Goal: Transaction & Acquisition: Subscribe to service/newsletter

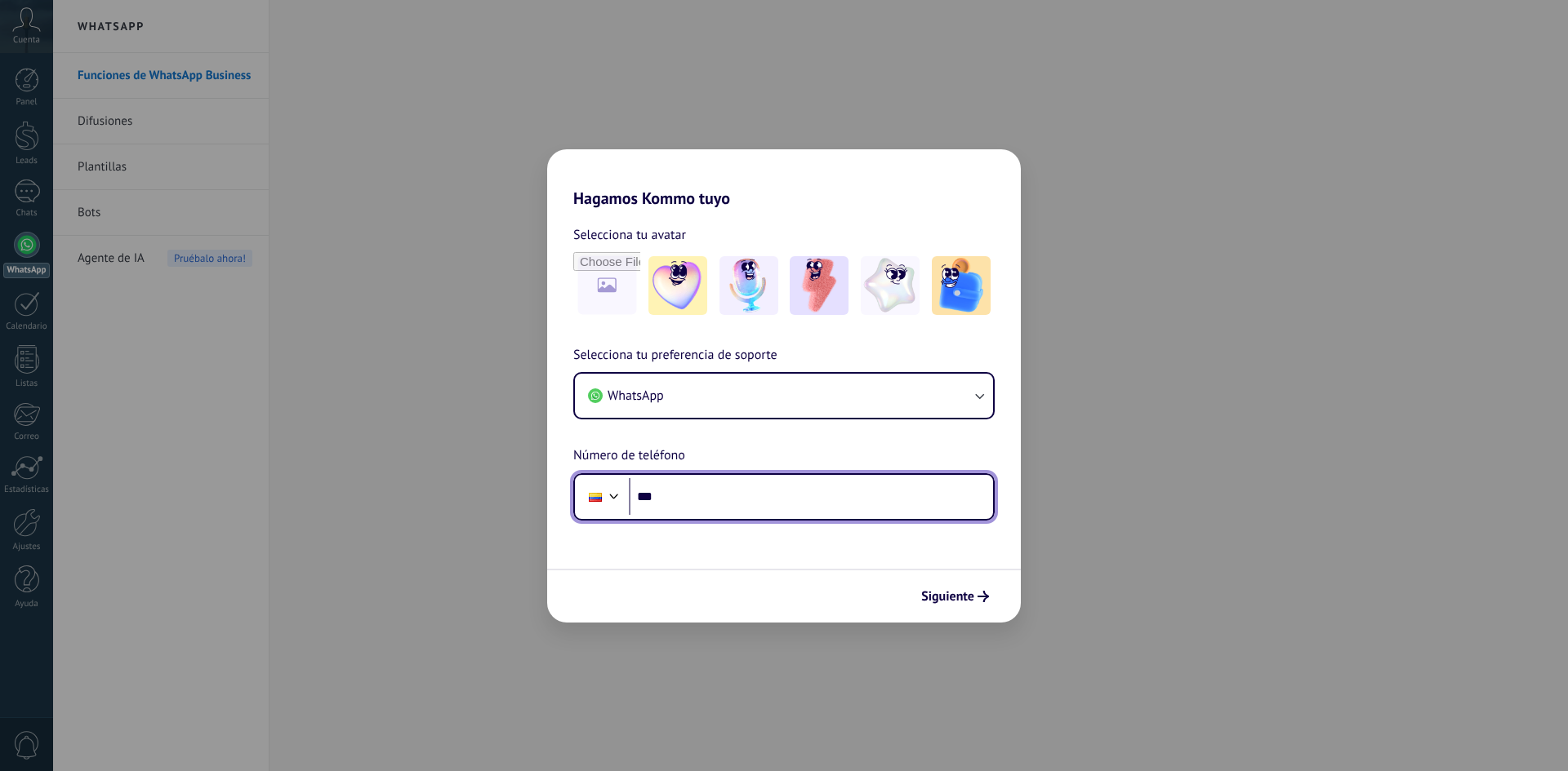
click at [760, 480] on input "***" at bounding box center [811, 497] width 364 height 37
type input "**********"
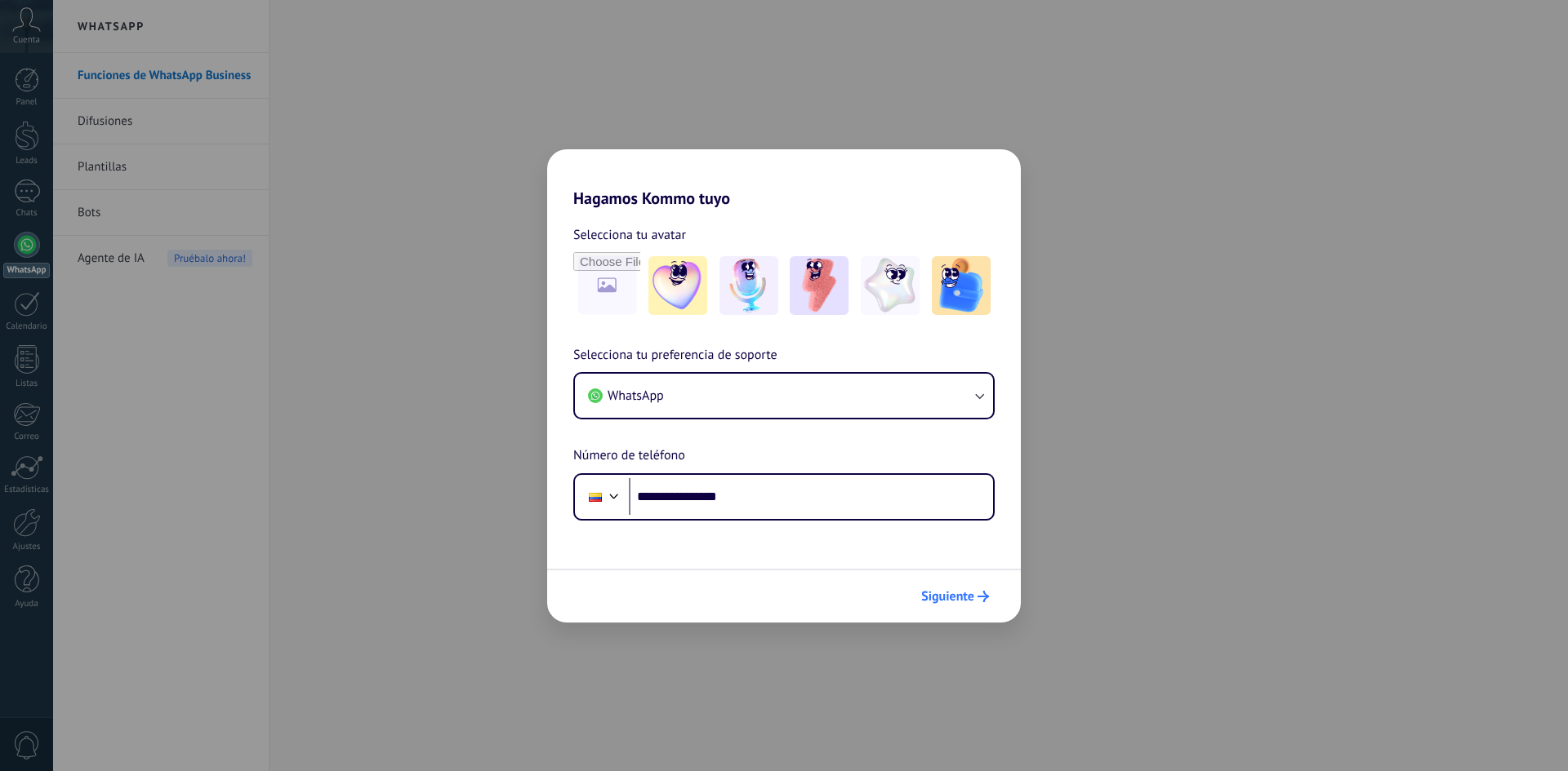
click at [941, 595] on span "Siguiente" at bounding box center [947, 597] width 53 height 11
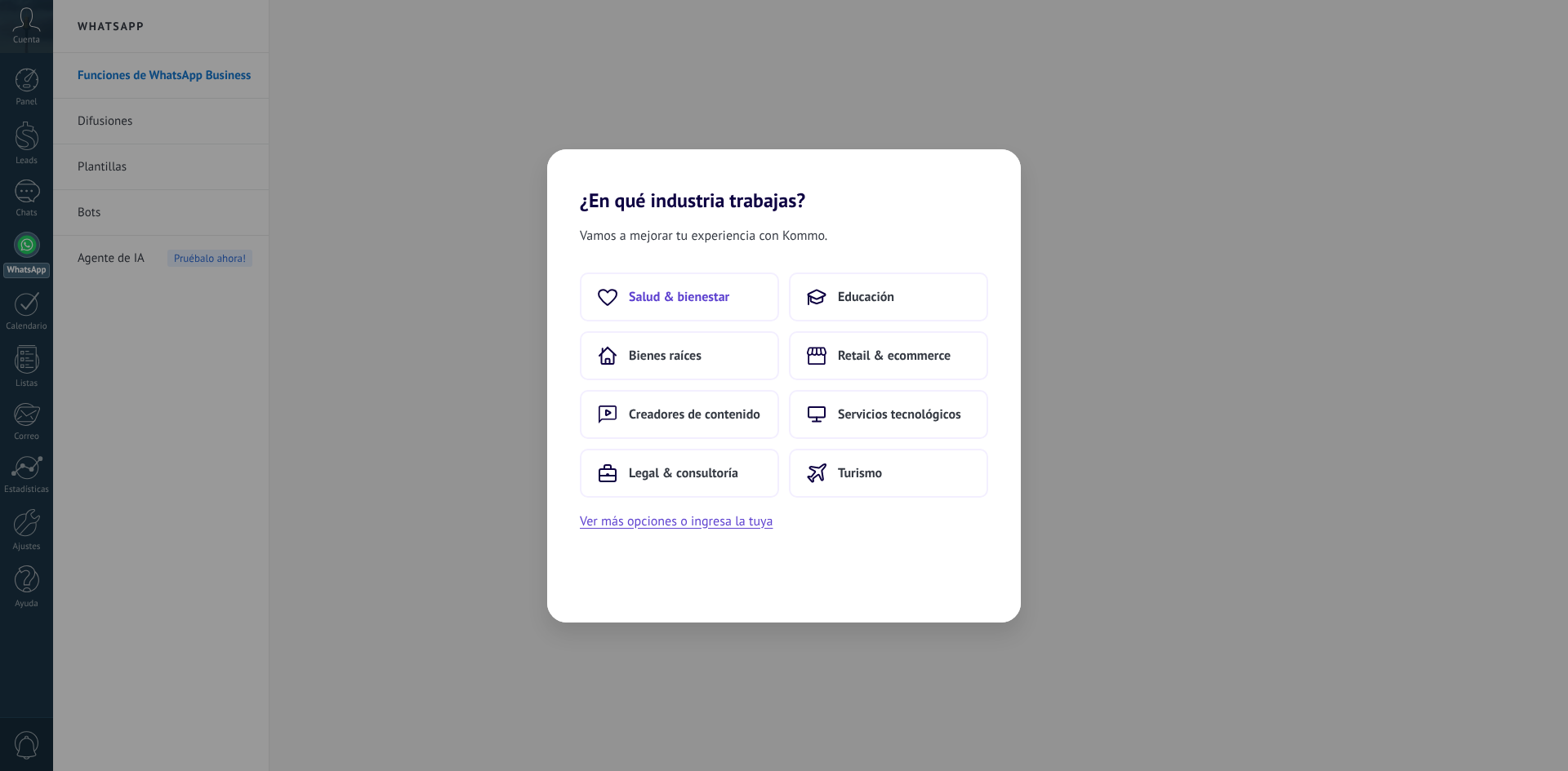
click at [711, 304] on span "Salud & bienestar" at bounding box center [679, 297] width 100 height 16
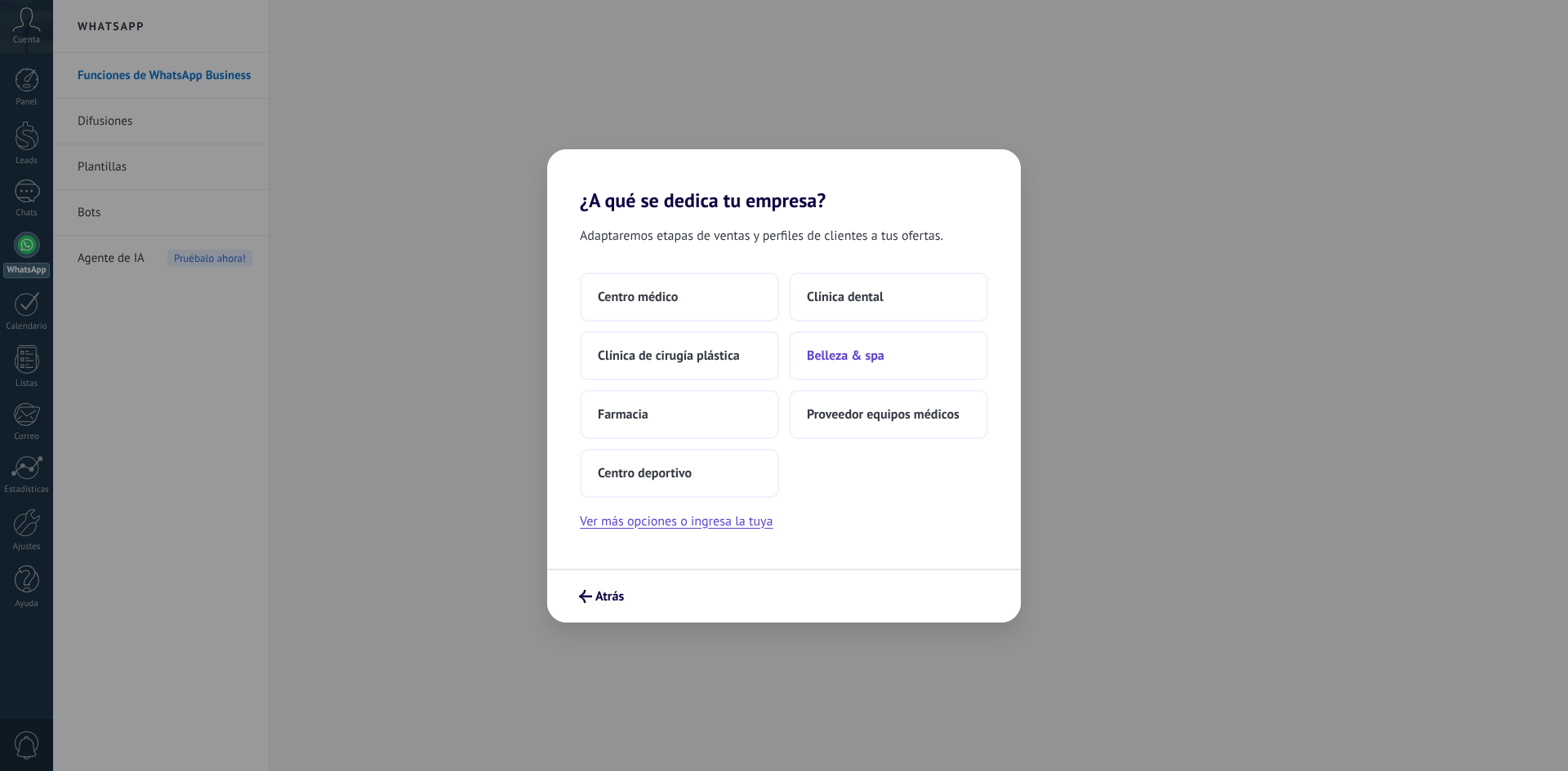
click at [872, 356] on span "Belleza & spa" at bounding box center [845, 356] width 78 height 16
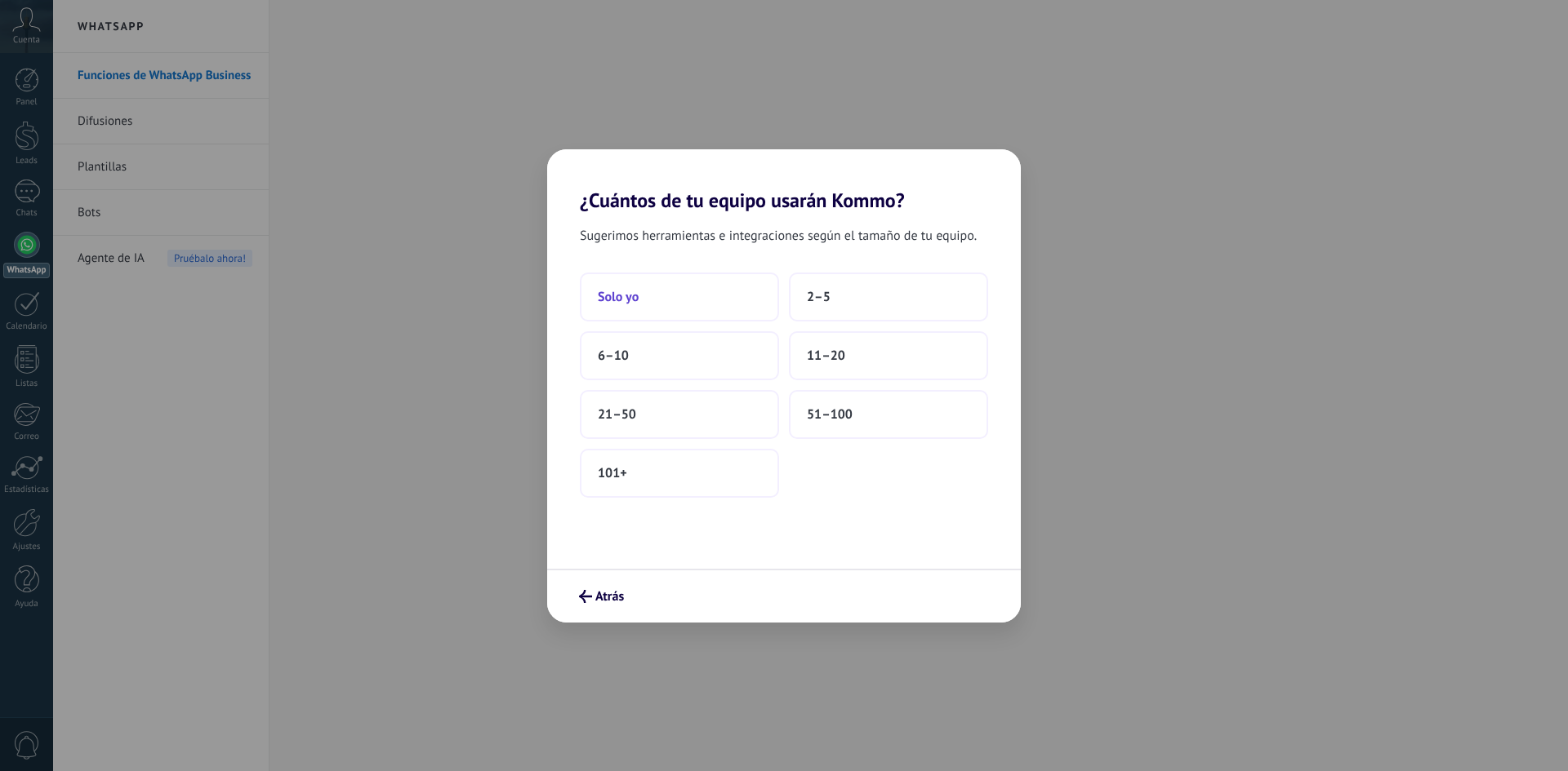
click at [689, 311] on button "Solo yo" at bounding box center [679, 297] width 199 height 49
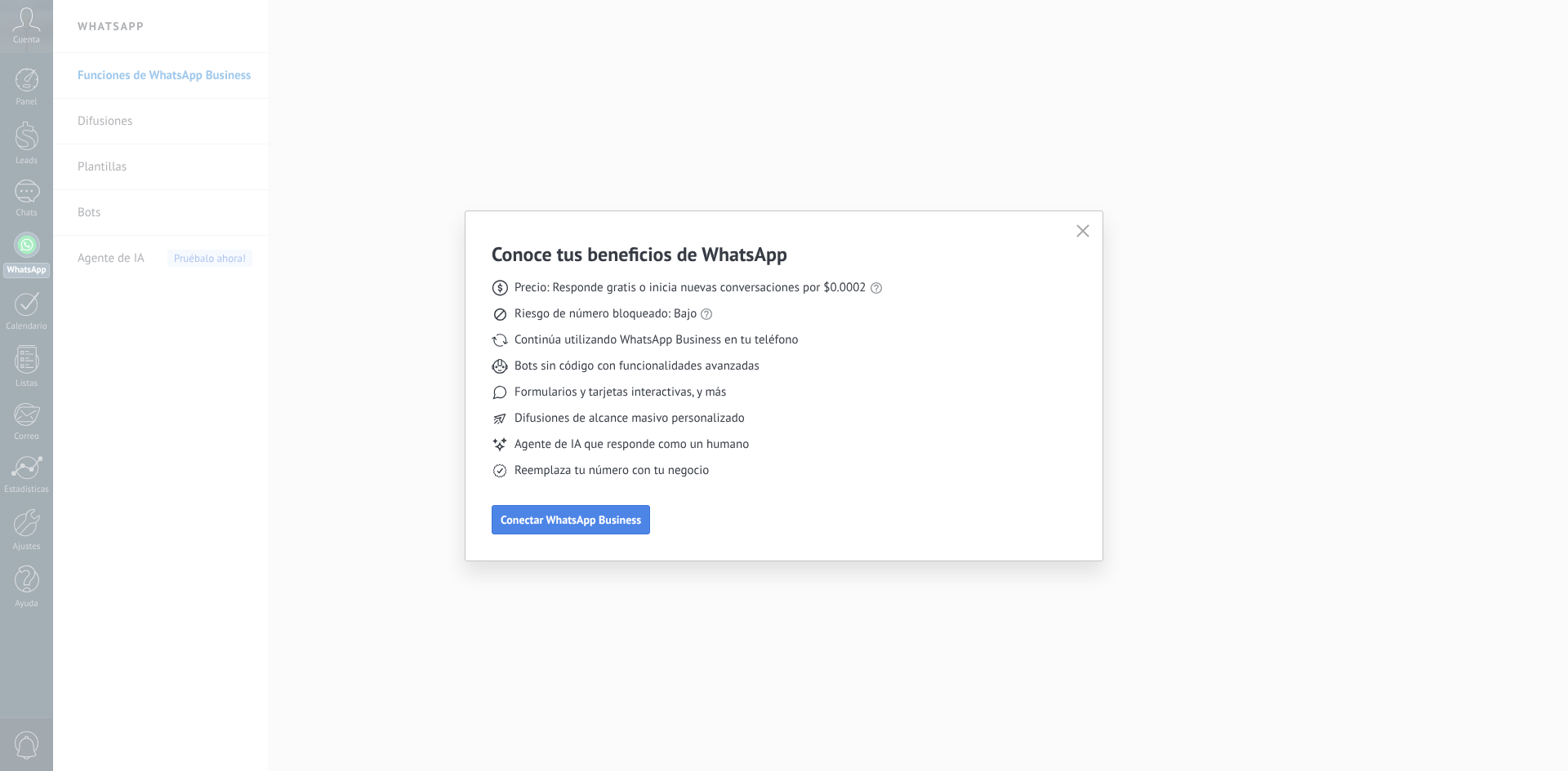
click at [611, 525] on span "Conectar WhatsApp Business" at bounding box center [571, 520] width 140 height 11
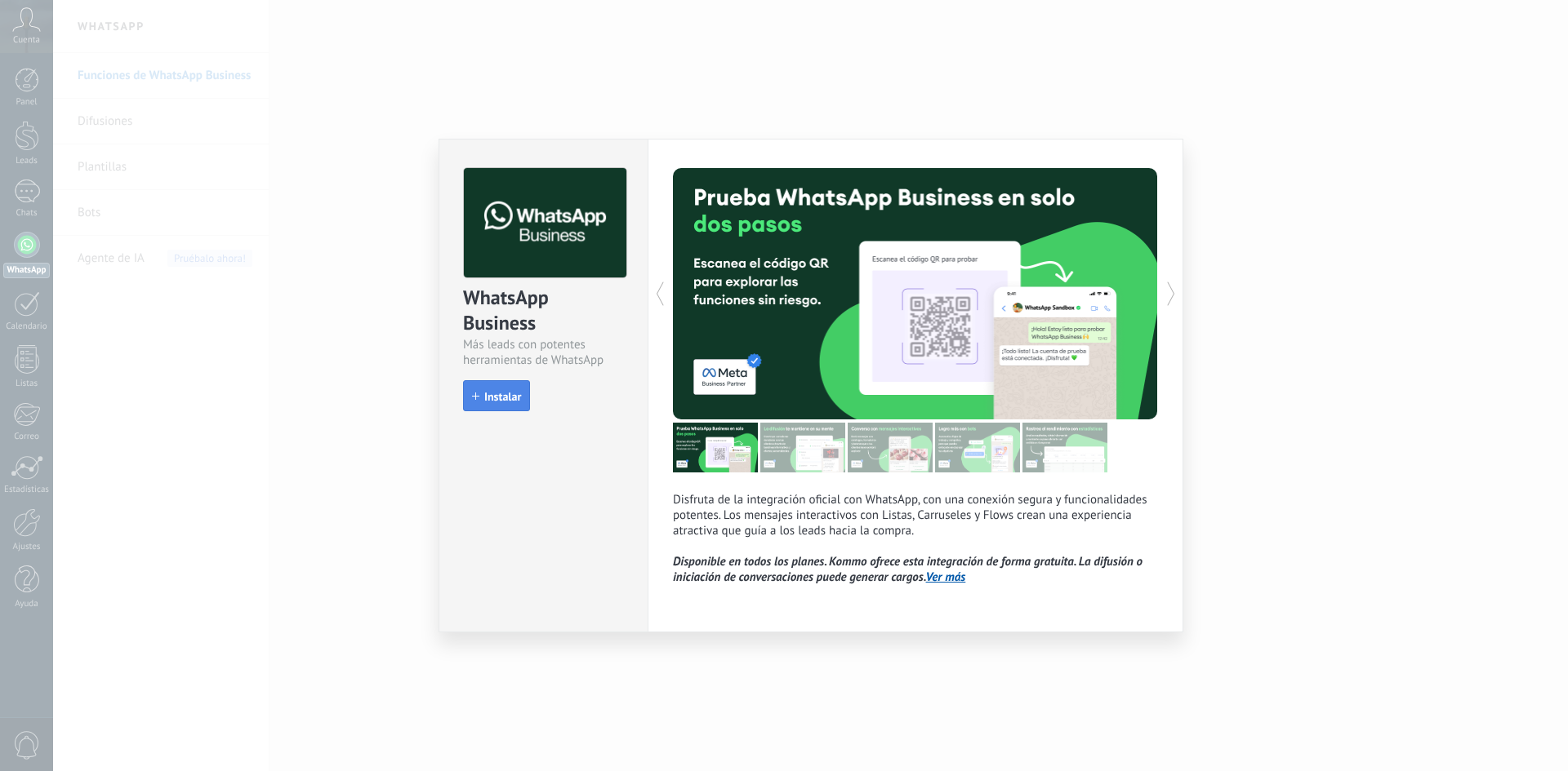
click at [517, 399] on span "Instalar" at bounding box center [502, 397] width 37 height 11
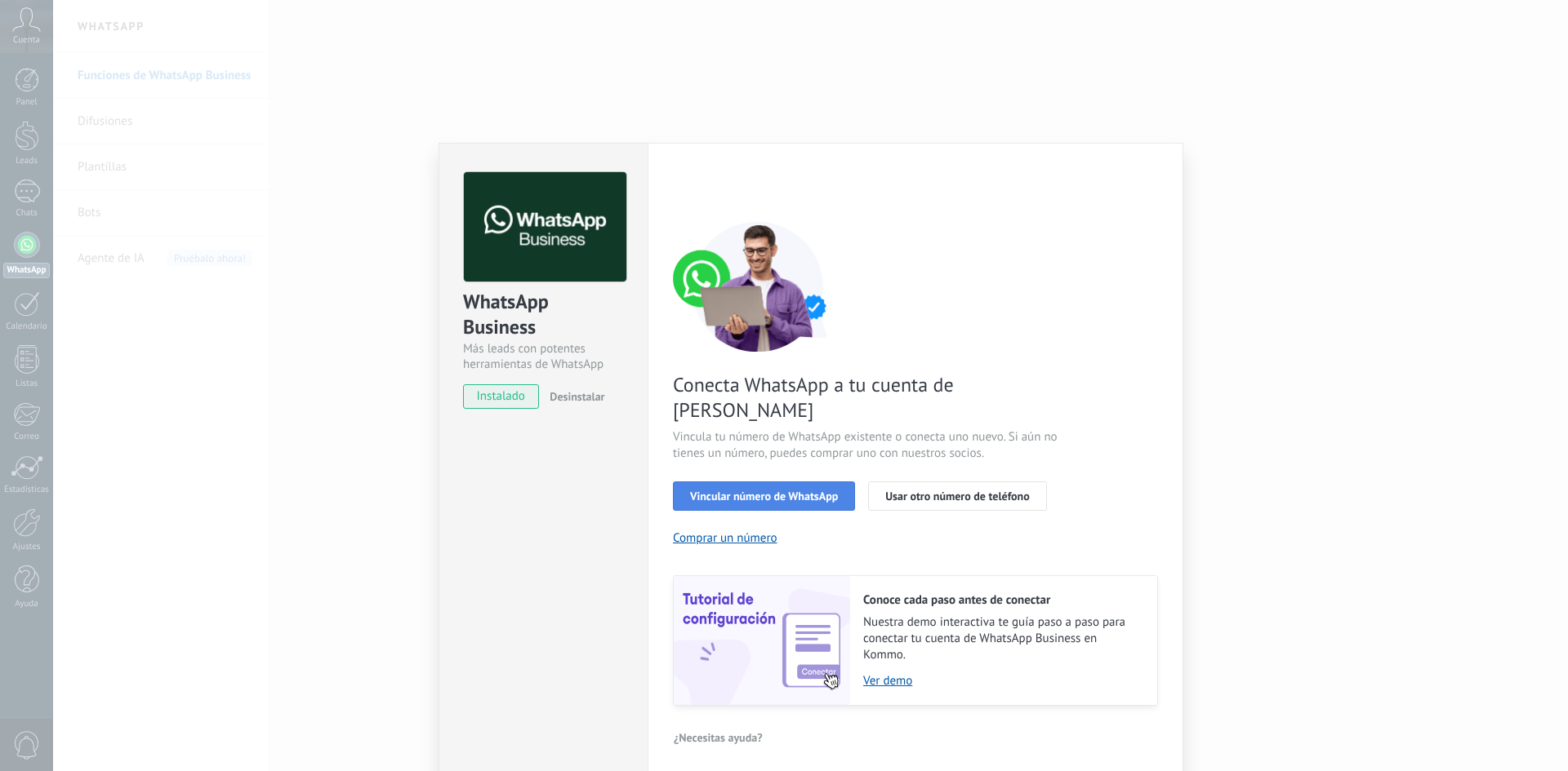
click at [777, 490] on span "Vincular número de WhatsApp" at bounding box center [764, 496] width 148 height 11
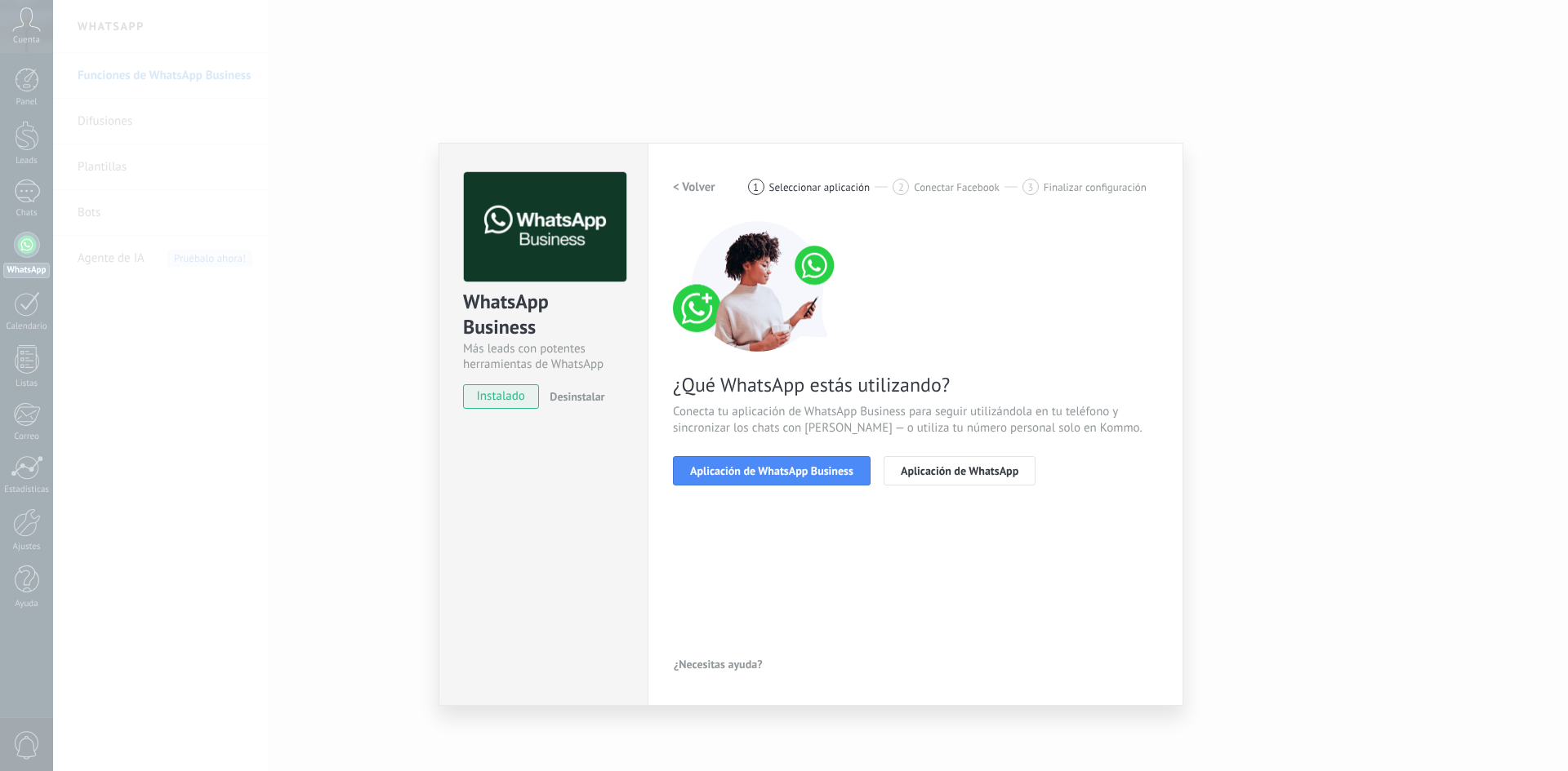
click at [777, 471] on span "Aplicación de WhatsApp Business" at bounding box center [771, 471] width 163 height 11
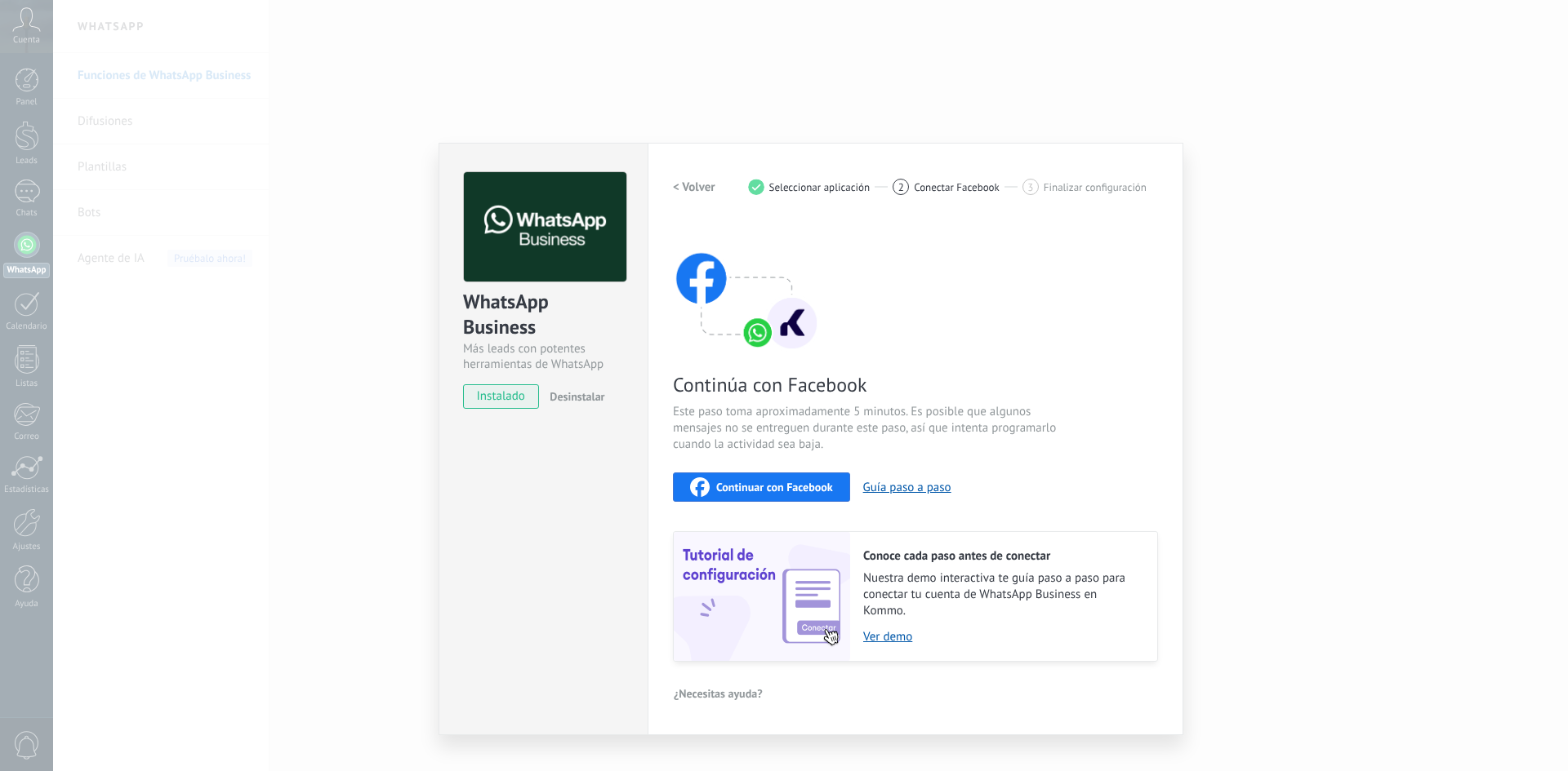
click at [775, 490] on span "Continuar con Facebook" at bounding box center [774, 487] width 117 height 11
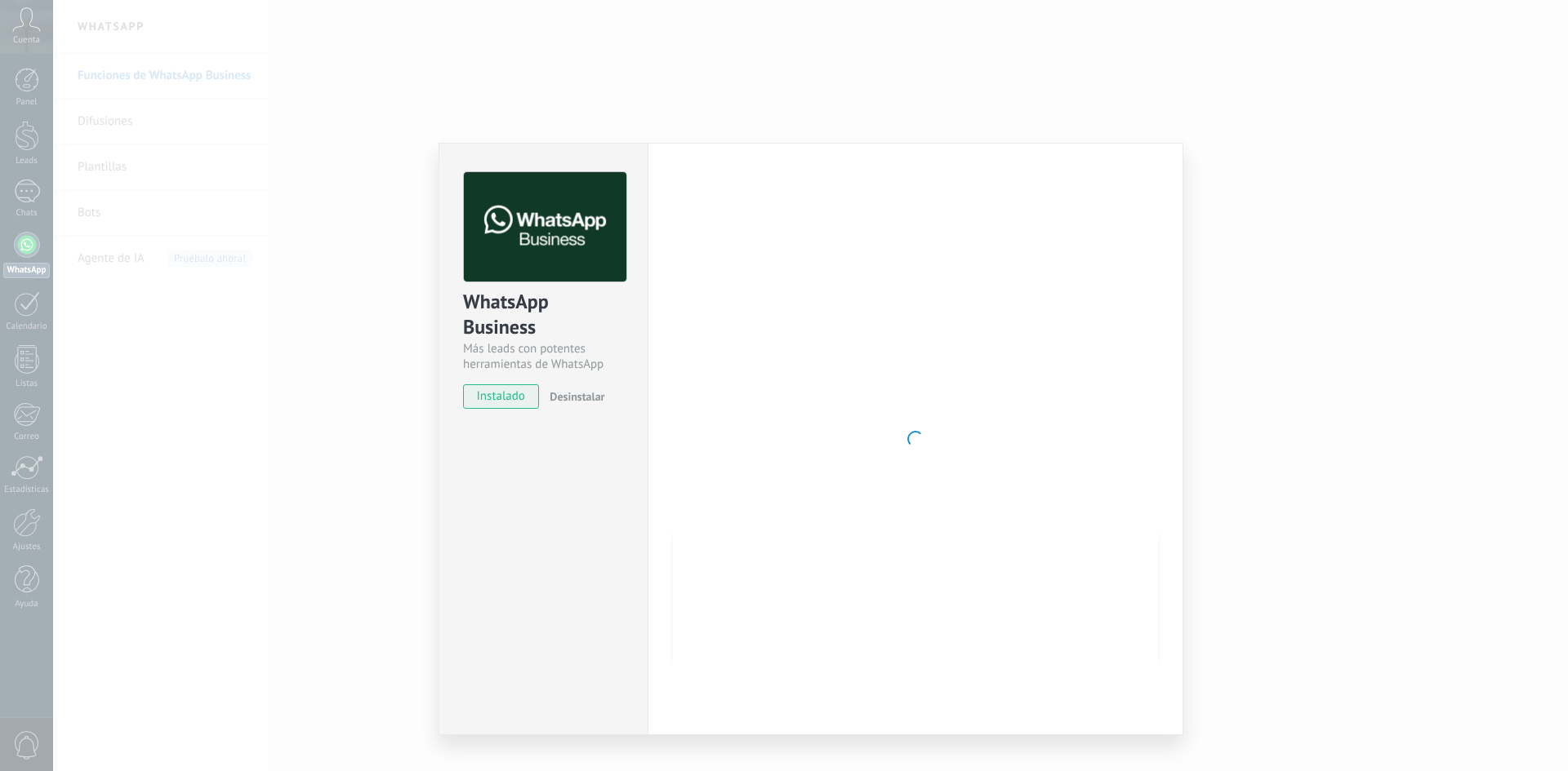
click at [260, 165] on div "WhatsApp Business Más leads con potentes herramientas de WhatsApp instalado Des…" at bounding box center [811, 386] width 1515 height 771
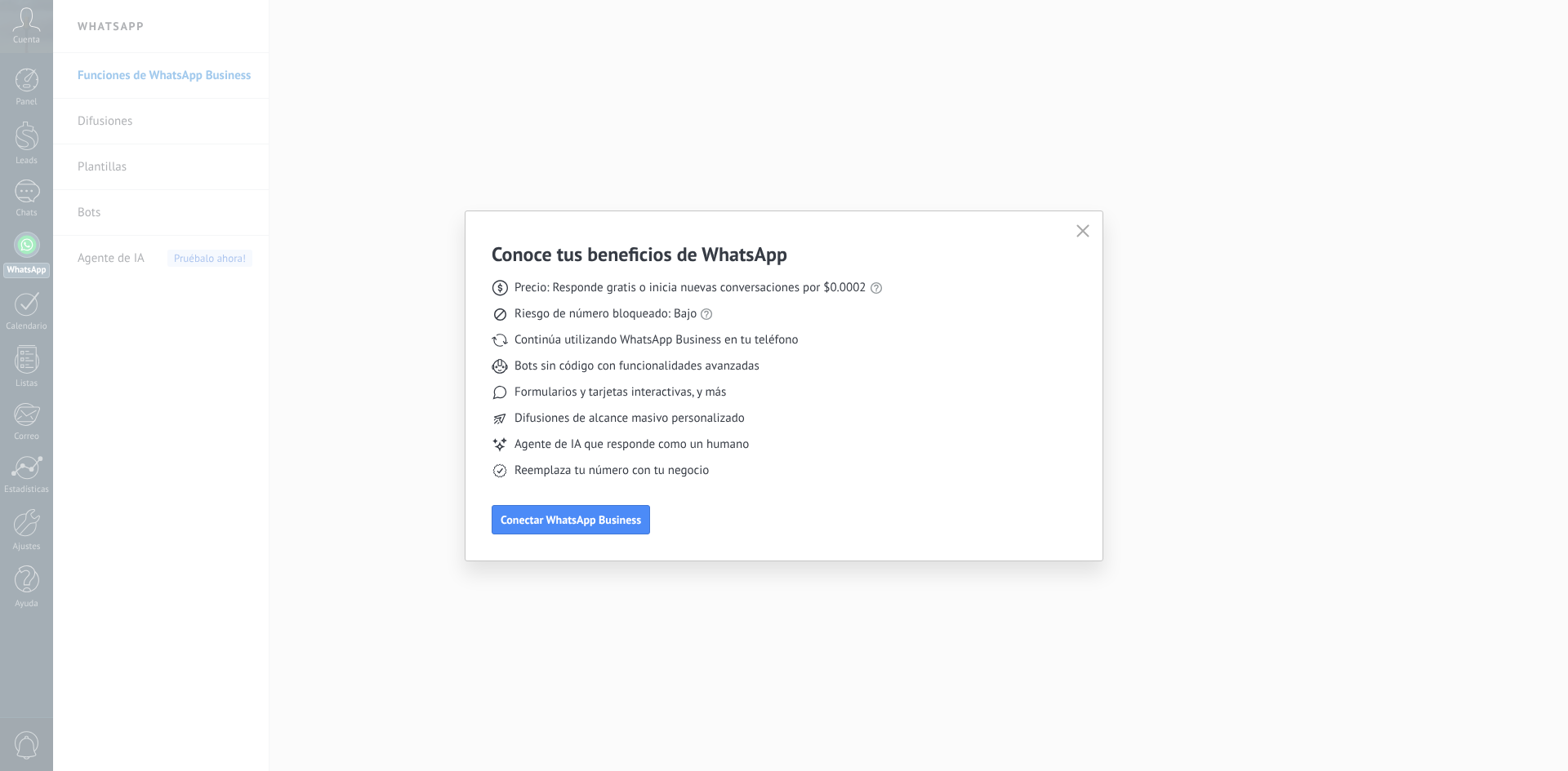
click at [1085, 237] on icon "button" at bounding box center [1083, 231] width 13 height 13
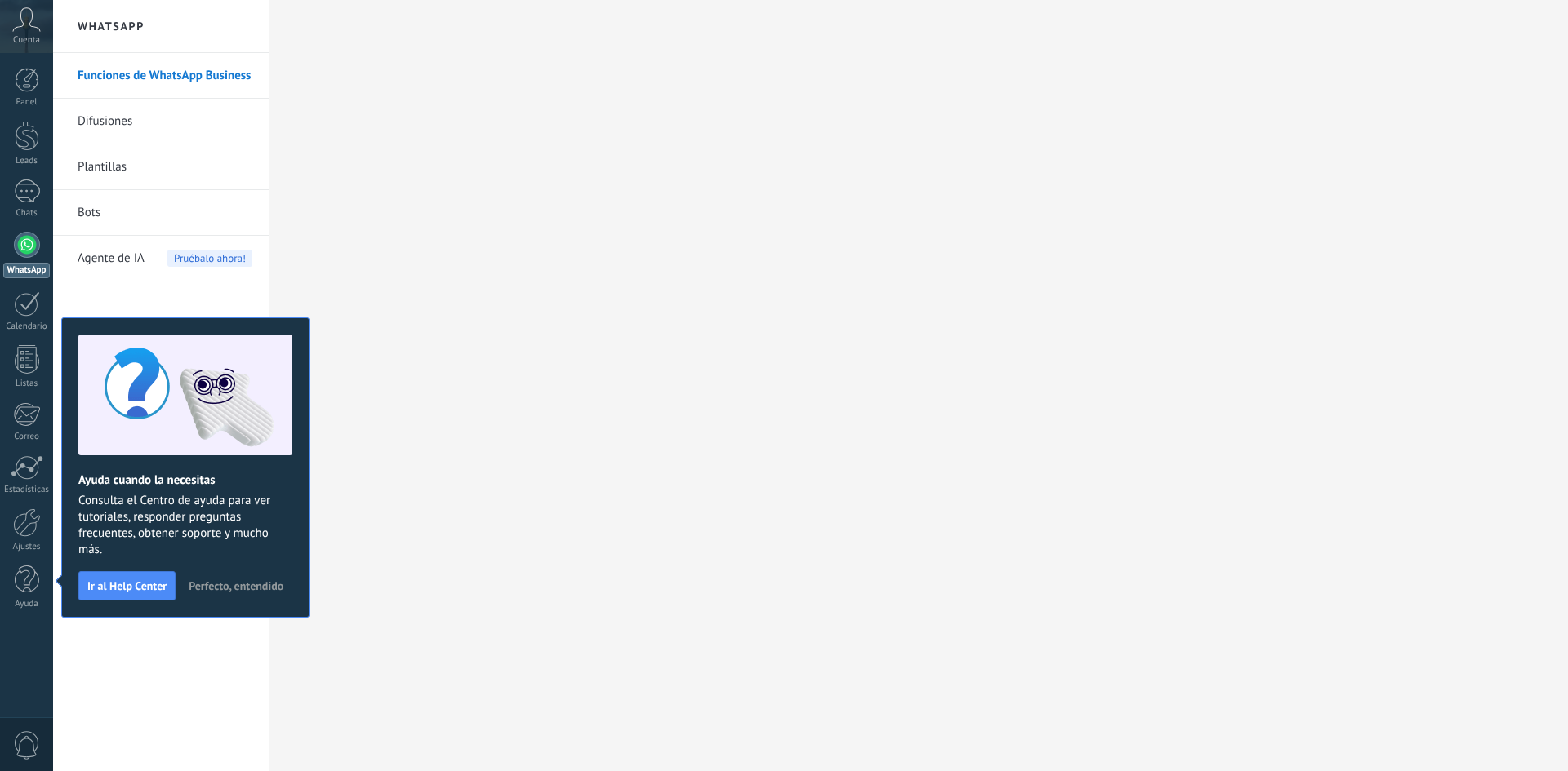
click at [23, 30] on icon at bounding box center [26, 20] width 29 height 24
click at [12, 40] on div "Cuenta" at bounding box center [26, 26] width 53 height 53
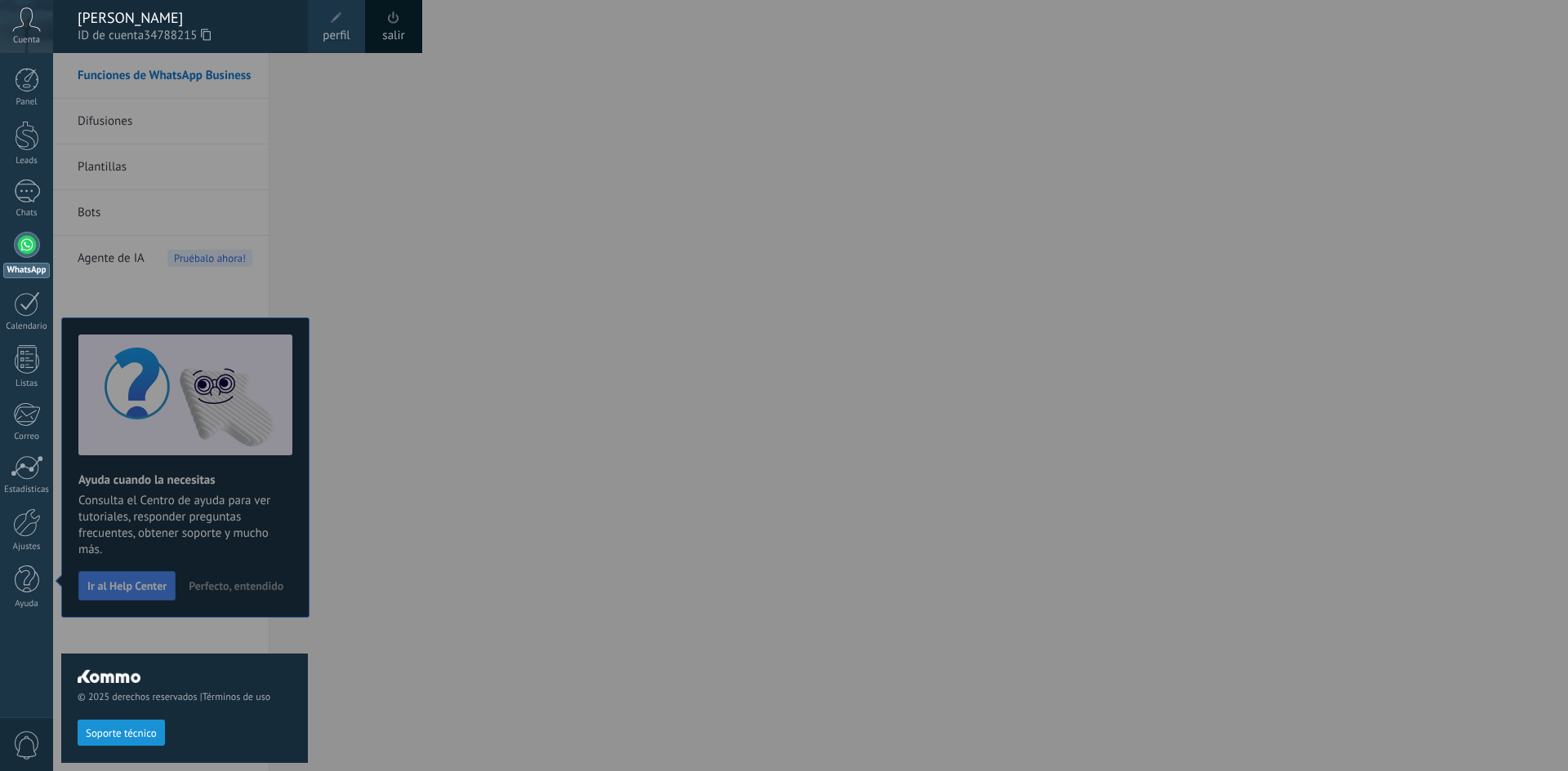
click at [134, 20] on div "[PERSON_NAME]" at bounding box center [184, 18] width 214 height 18
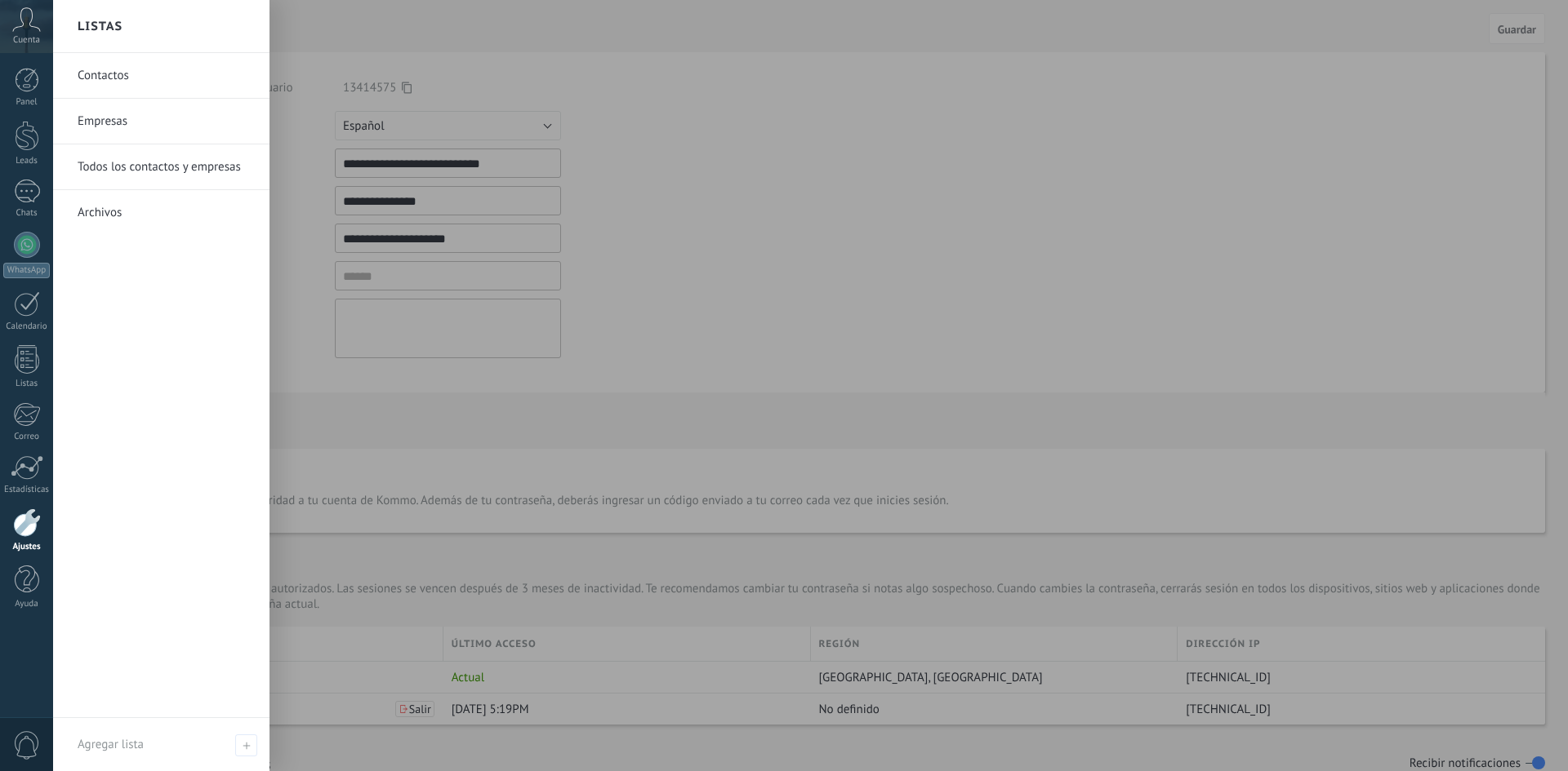
click at [17, 524] on div at bounding box center [27, 523] width 28 height 29
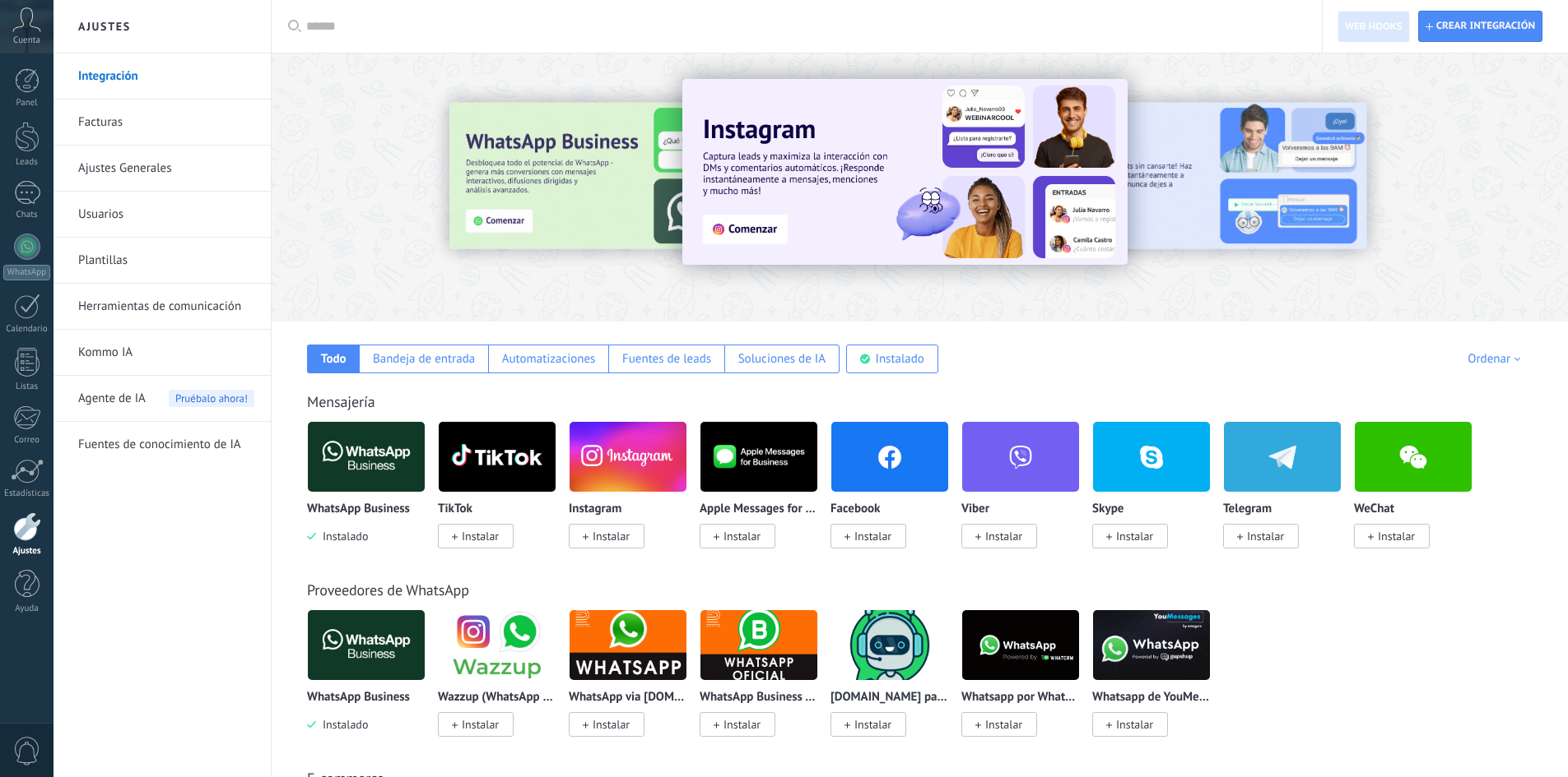
click at [121, 120] on link "Facturas" at bounding box center [166, 123] width 176 height 46
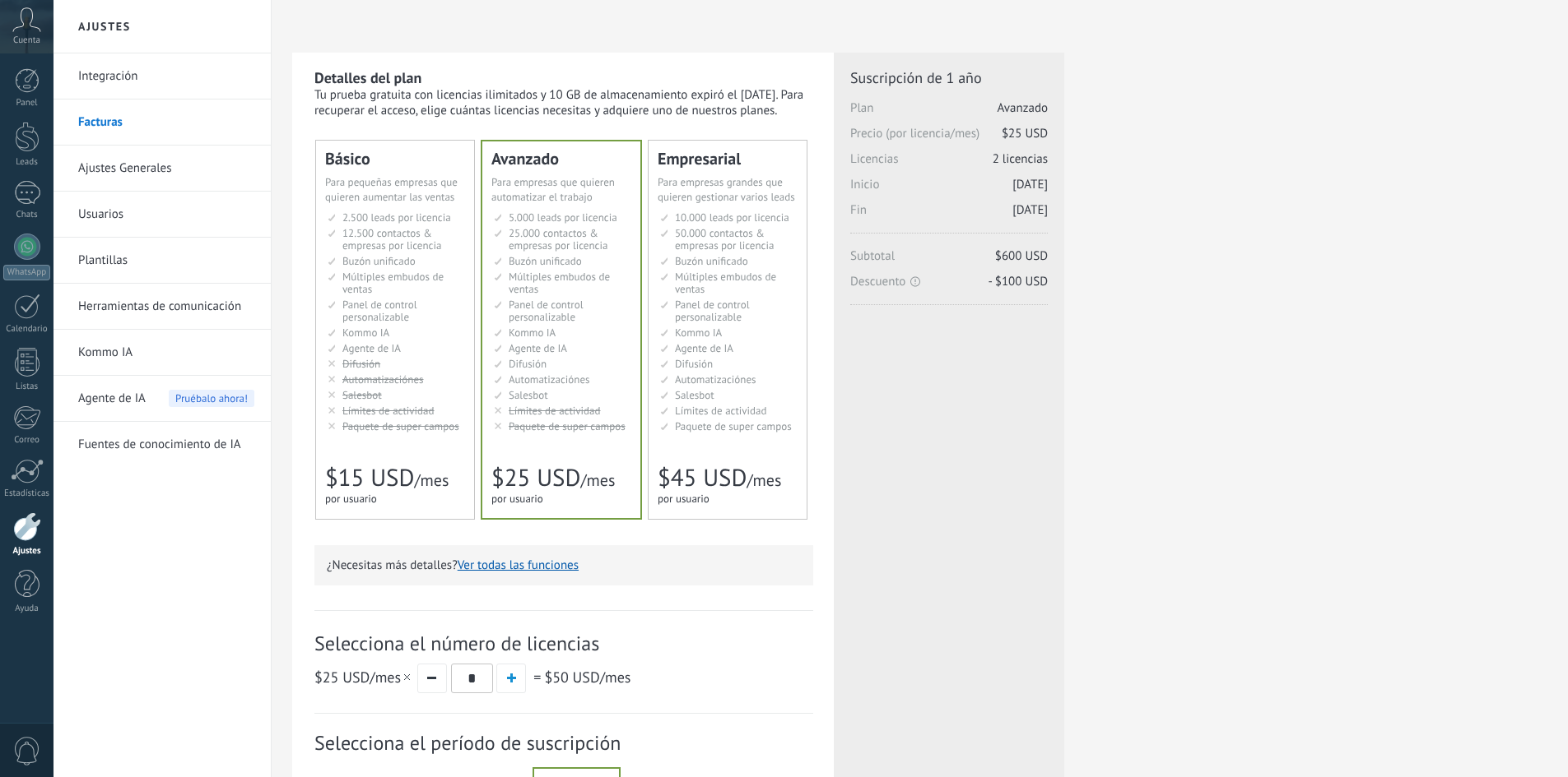
click at [552, 65] on div "Detalles del plan Tu prueba gratuita con licencias ilimitados y 10 GB de almace…" at bounding box center [563, 505] width 542 height 906
click at [29, 31] on icon at bounding box center [26, 20] width 29 height 25
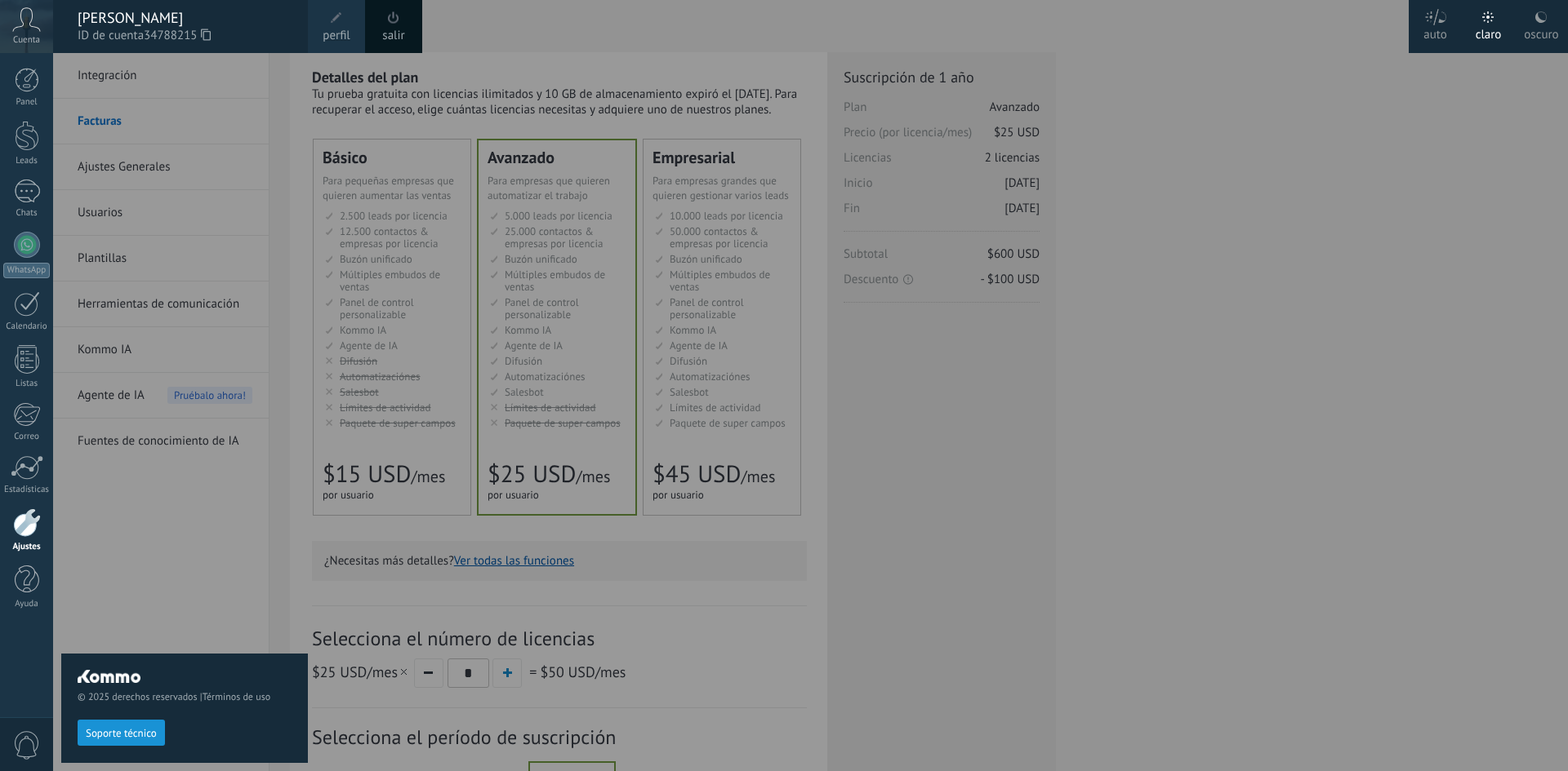
click at [1276, 245] on div at bounding box center [837, 386] width 1568 height 771
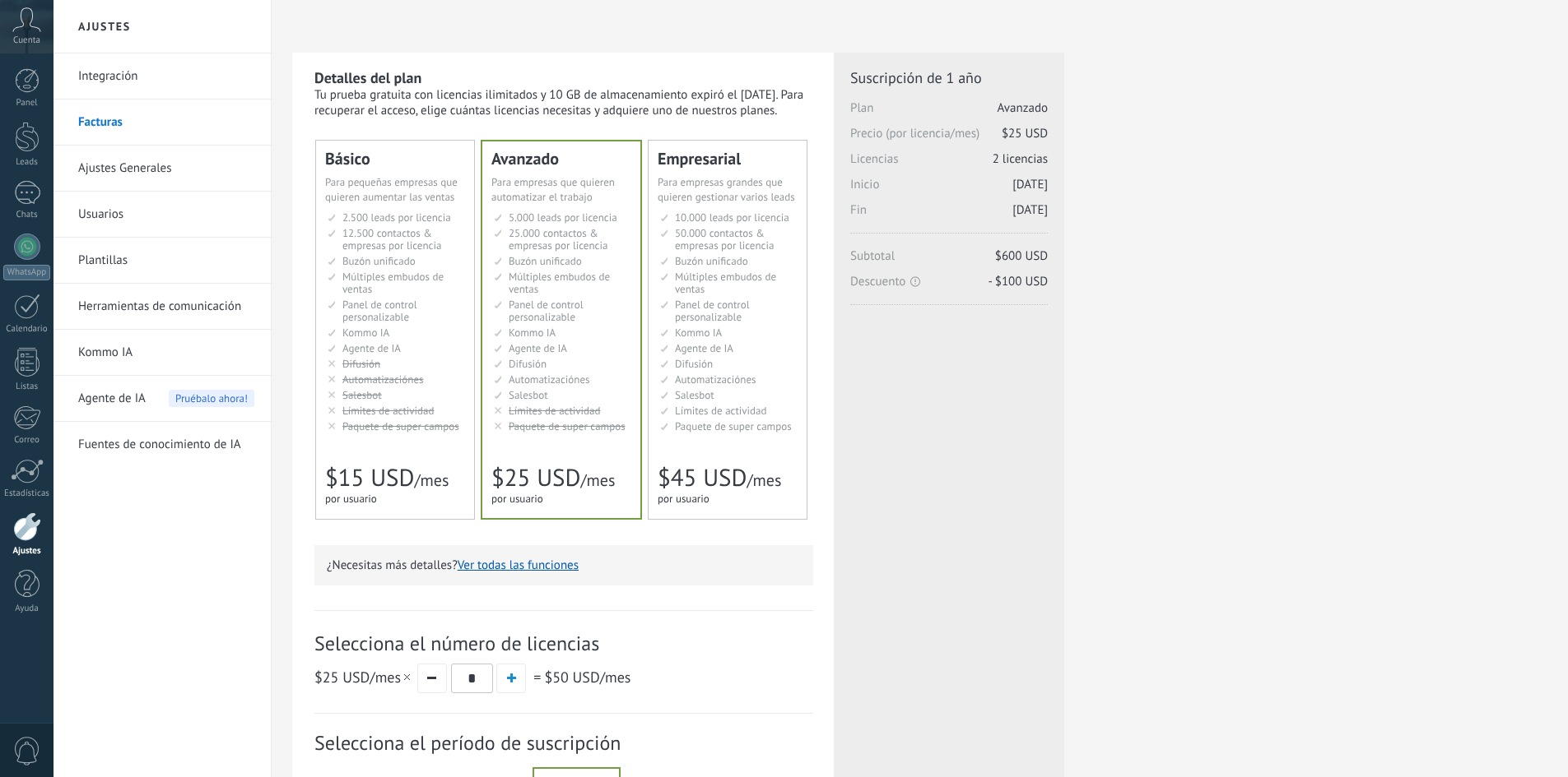
click at [9, 29] on div "Cuenta" at bounding box center [26, 26] width 54 height 54
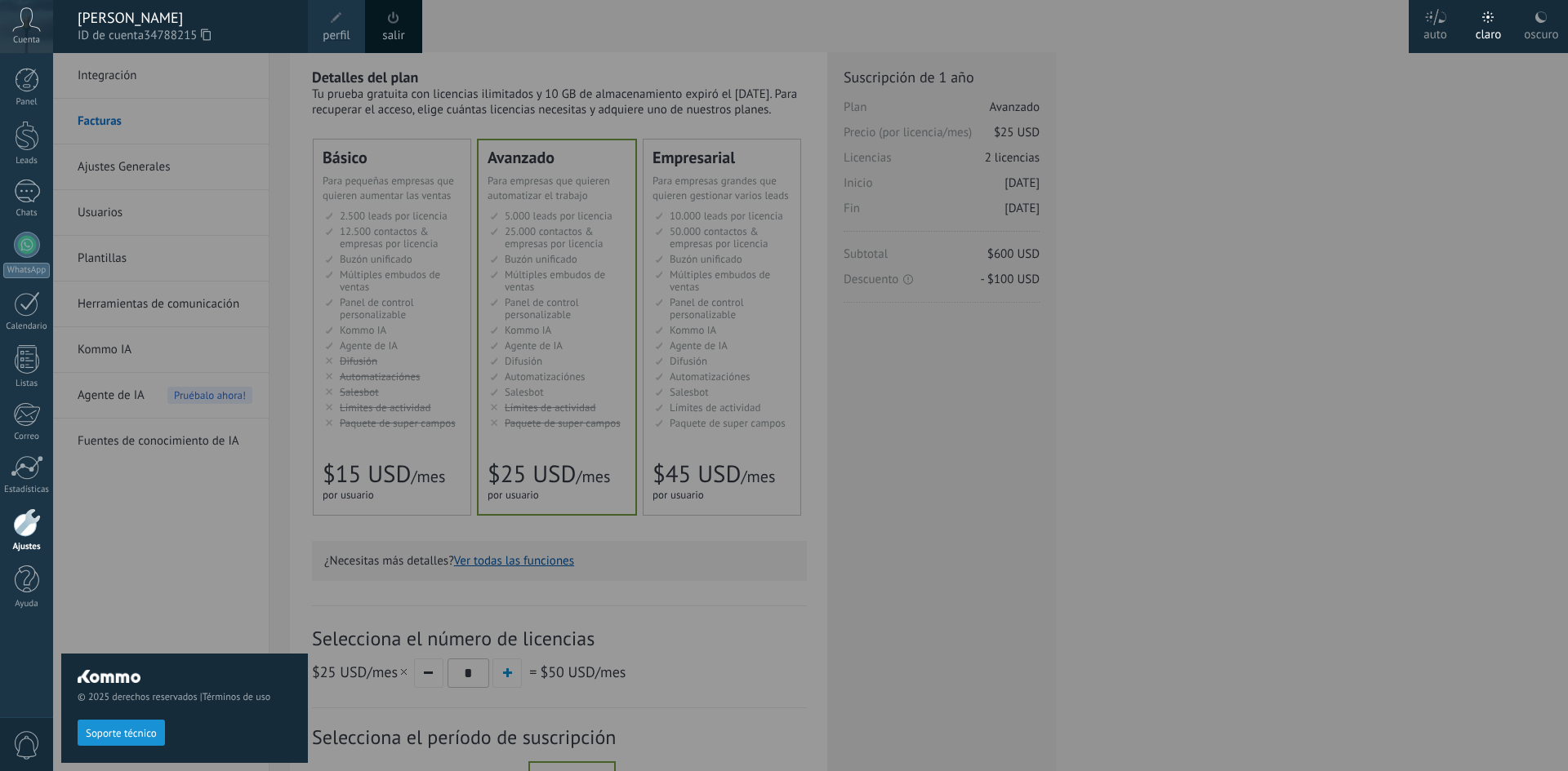
click at [338, 25] on span at bounding box center [336, 18] width 18 height 18
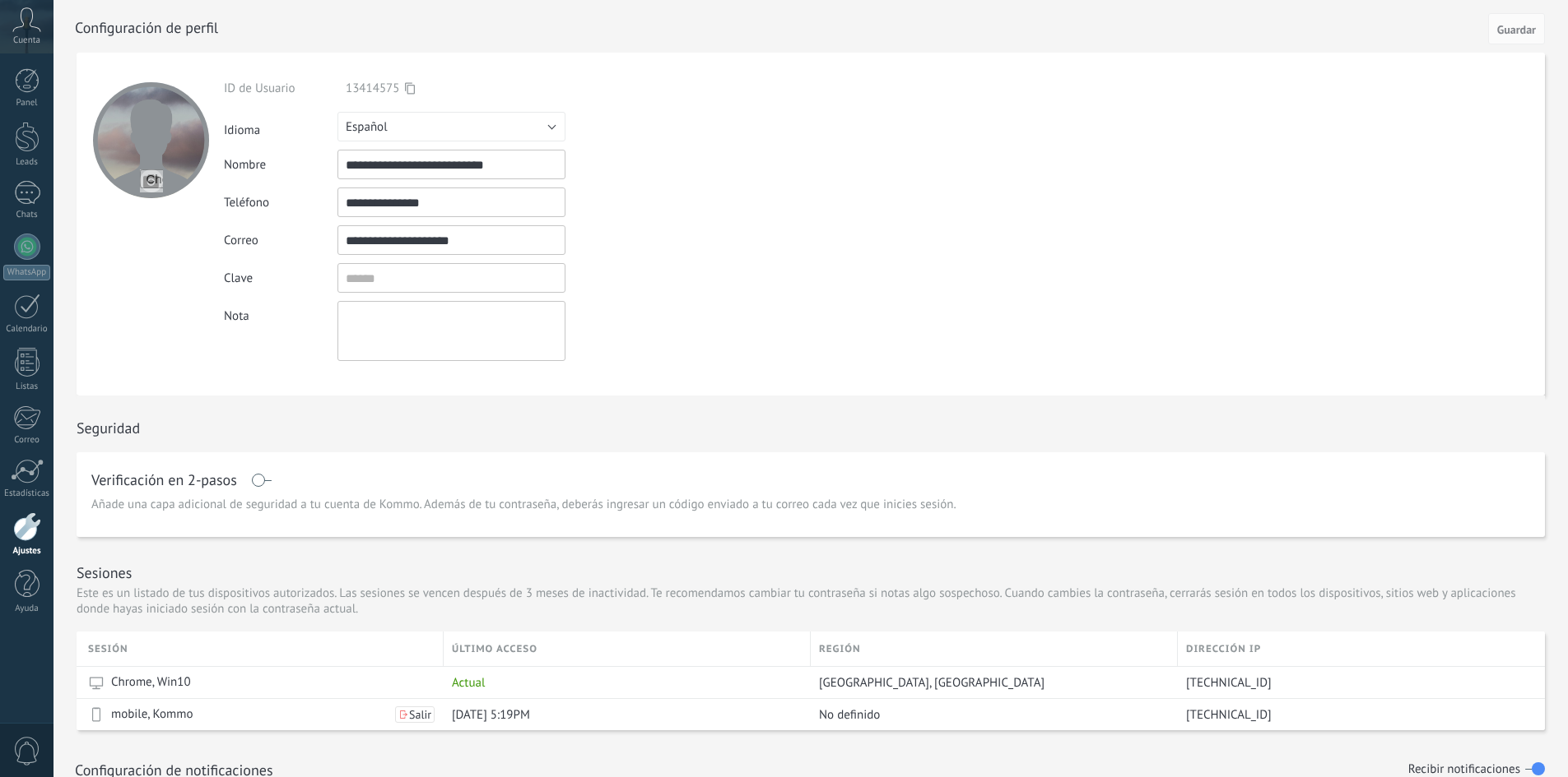
click at [18, 21] on icon at bounding box center [26, 20] width 29 height 25
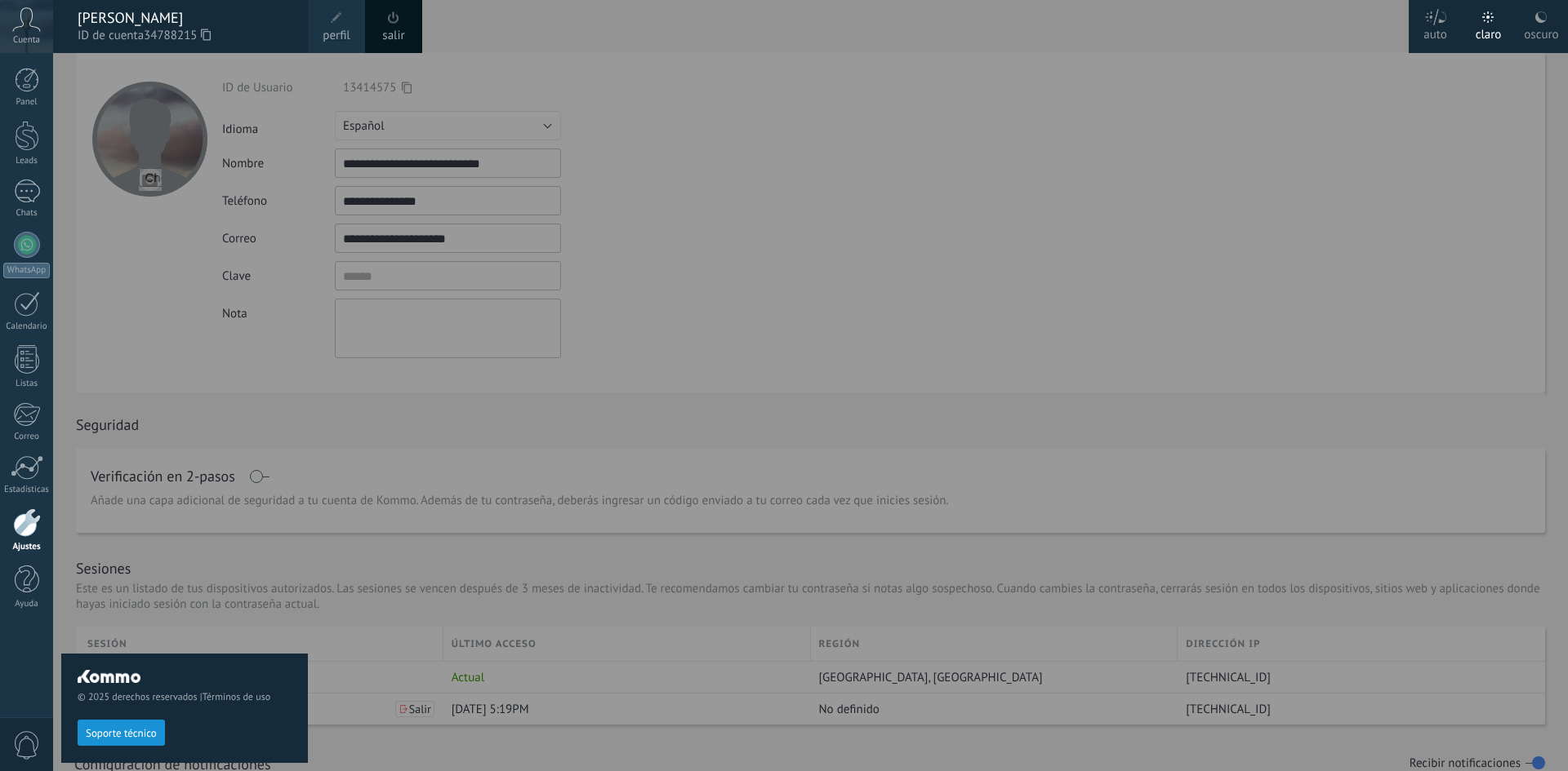
click at [394, 29] on link "salir" at bounding box center [393, 36] width 22 height 18
